Goal: Task Accomplishment & Management: Manage account settings

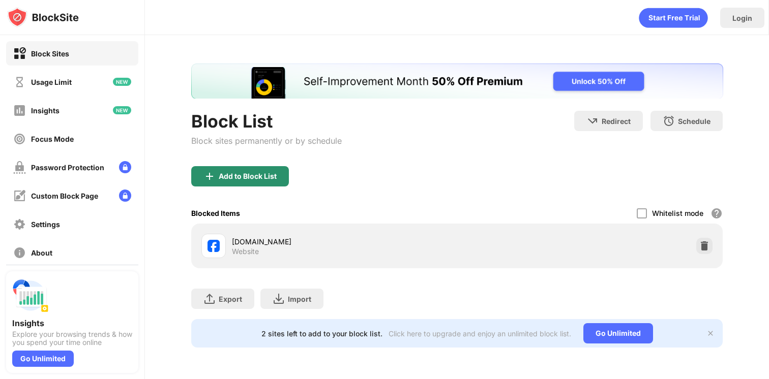
click at [223, 172] on div "Add to Block List" at bounding box center [248, 176] width 58 height 8
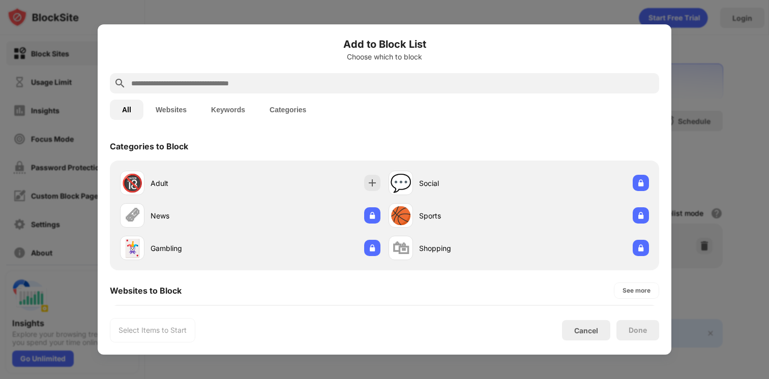
click at [385, 92] on div at bounding box center [384, 83] width 549 height 20
click at [395, 73] on div at bounding box center [384, 83] width 549 height 20
click at [194, 83] on input "text" at bounding box center [392, 83] width 525 height 12
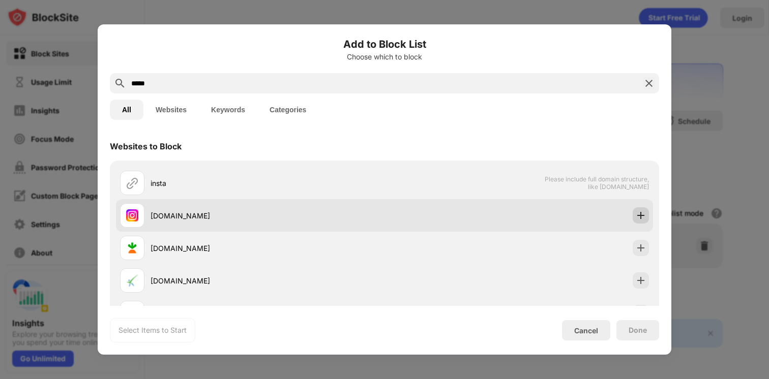
type input "*****"
click at [635, 219] on img at bounding box center [640, 215] width 10 height 10
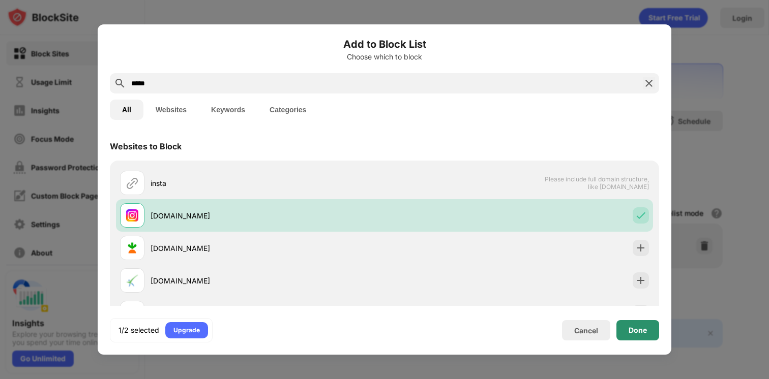
click at [637, 333] on div "Done" at bounding box center [637, 330] width 18 height 8
